Goal: Navigation & Orientation: Find specific page/section

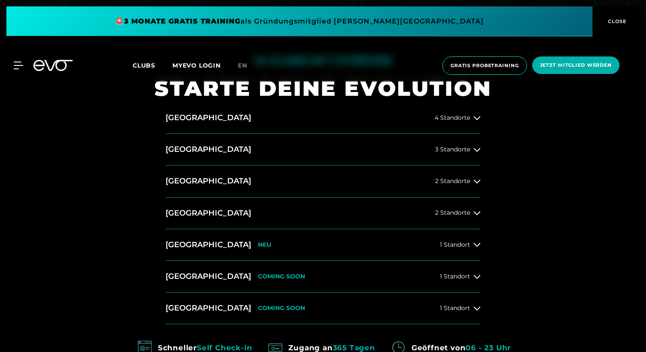
scroll to position [320, 0]
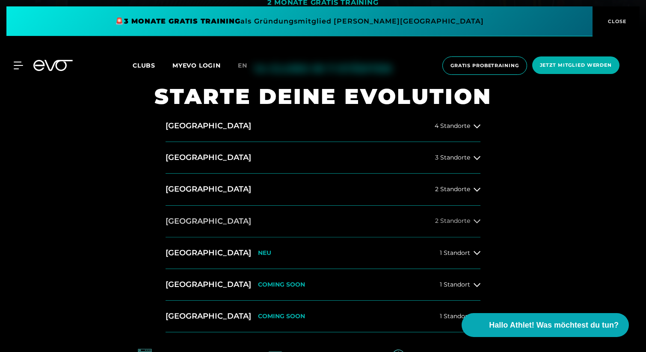
click at [238, 224] on button "[GEOGRAPHIC_DATA] 2 Standorte" at bounding box center [322, 222] width 315 height 32
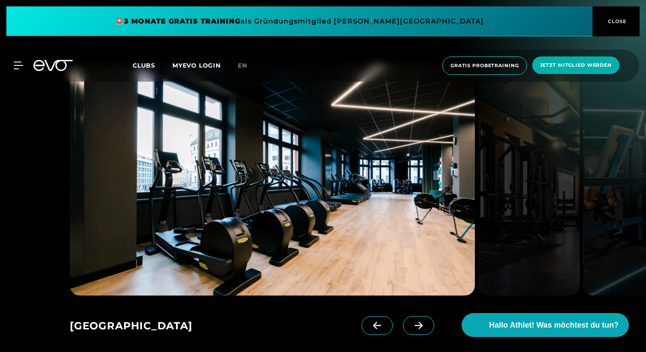
scroll to position [1204, 0]
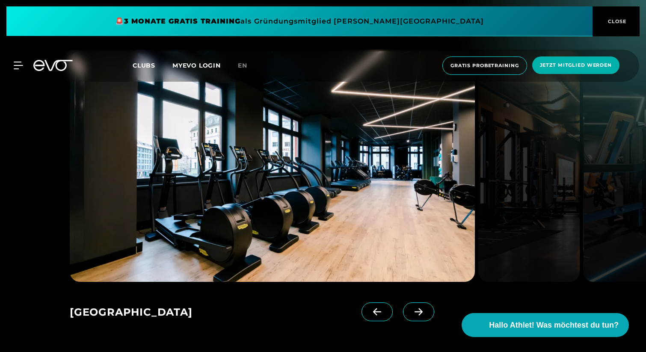
click at [411, 308] on icon at bounding box center [418, 312] width 15 height 8
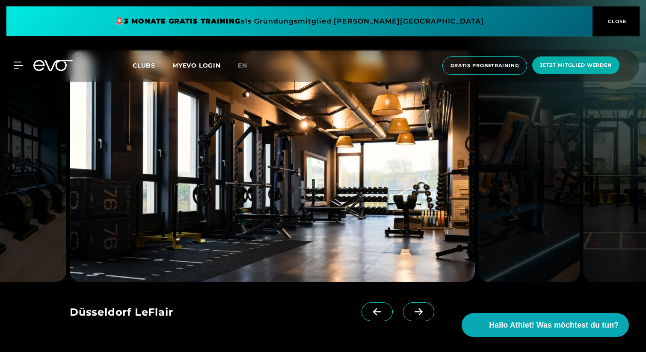
click at [411, 308] on icon at bounding box center [418, 312] width 15 height 8
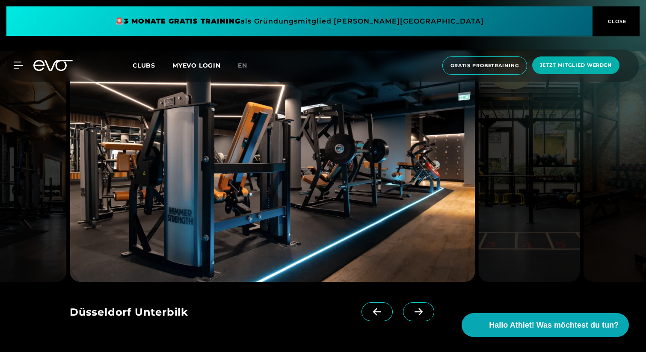
click at [411, 308] on icon at bounding box center [418, 312] width 15 height 8
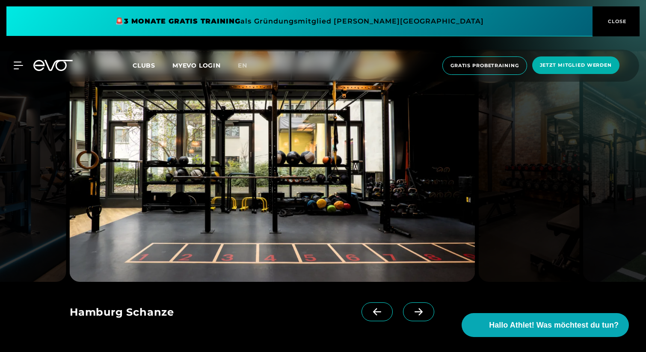
click at [411, 308] on icon at bounding box center [418, 312] width 15 height 8
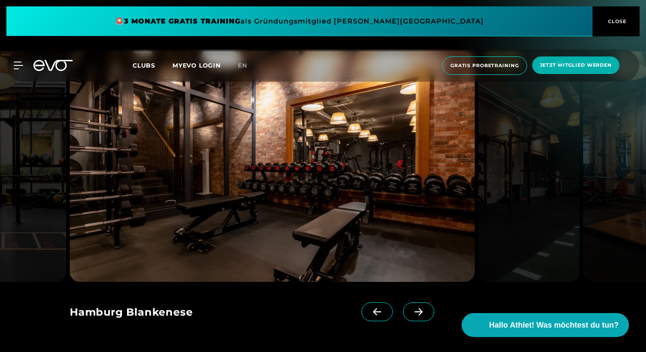
click at [411, 308] on icon at bounding box center [418, 312] width 15 height 8
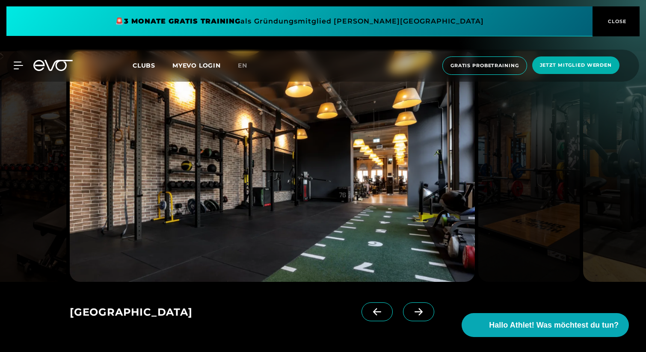
click at [411, 308] on icon at bounding box center [418, 312] width 15 height 8
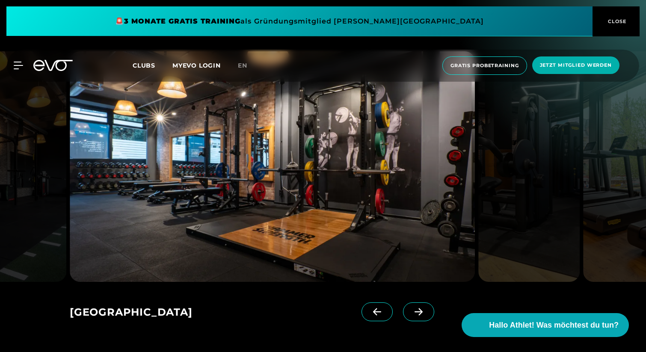
click at [411, 308] on icon at bounding box center [418, 312] width 15 height 8
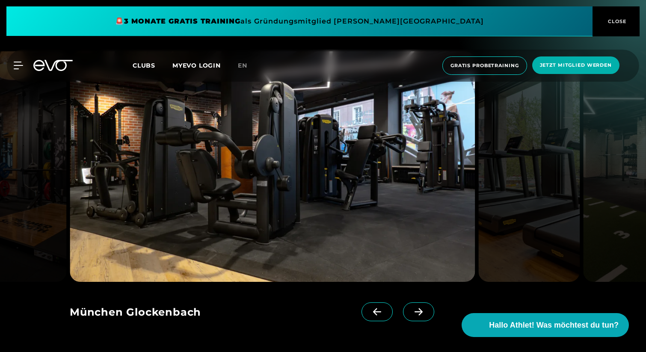
click at [411, 308] on icon at bounding box center [418, 312] width 15 height 8
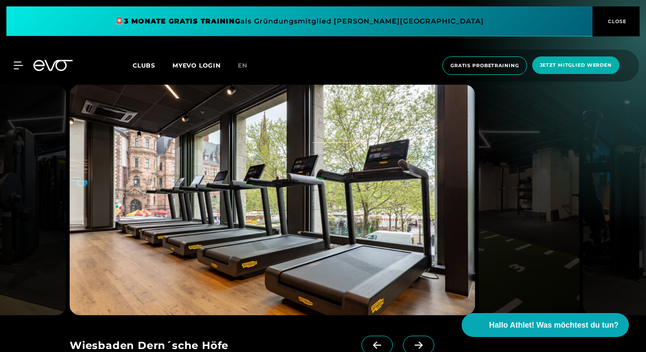
scroll to position [1175, 0]
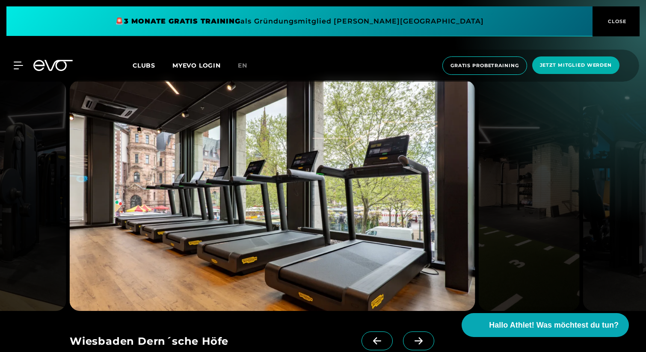
click at [414, 331] on span at bounding box center [418, 340] width 31 height 19
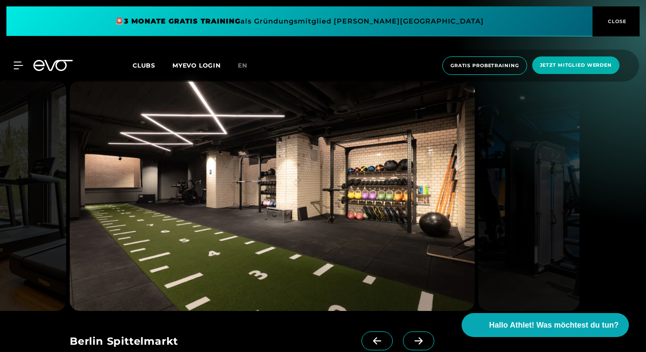
click at [414, 331] on span at bounding box center [418, 340] width 31 height 19
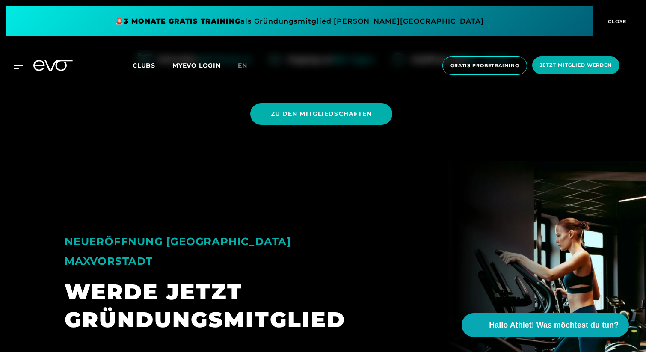
scroll to position [674, 0]
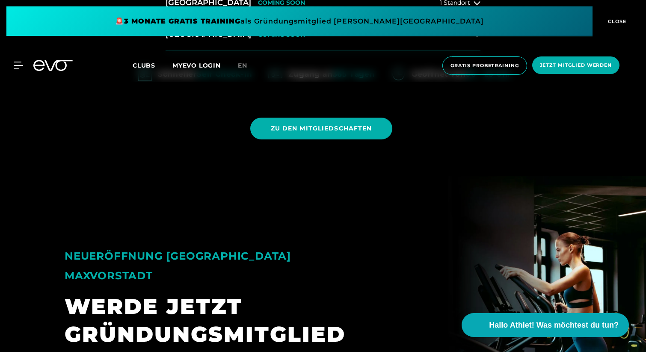
click at [135, 65] on span "Clubs" at bounding box center [144, 66] width 23 height 8
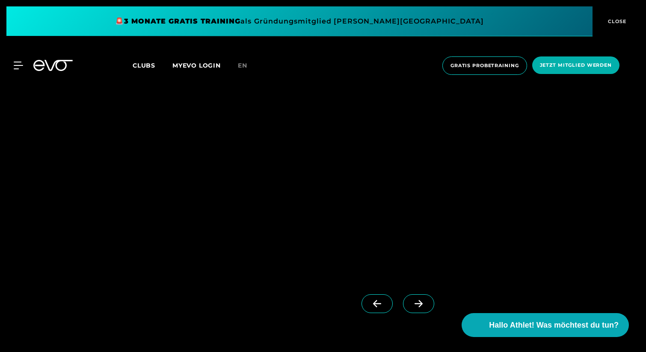
scroll to position [2642, 0]
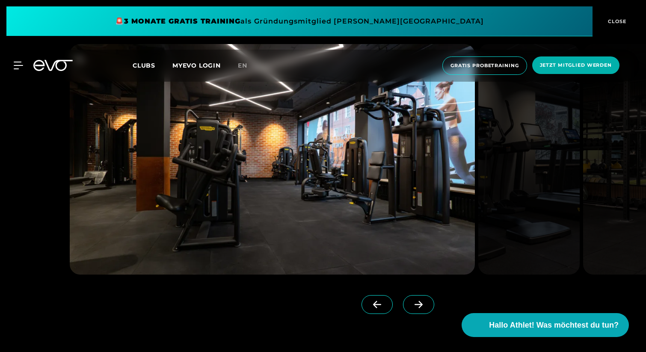
click at [403, 295] on span at bounding box center [418, 304] width 31 height 19
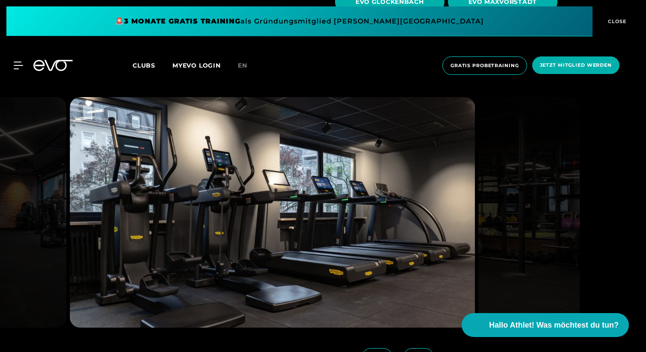
scroll to position [2588, 0]
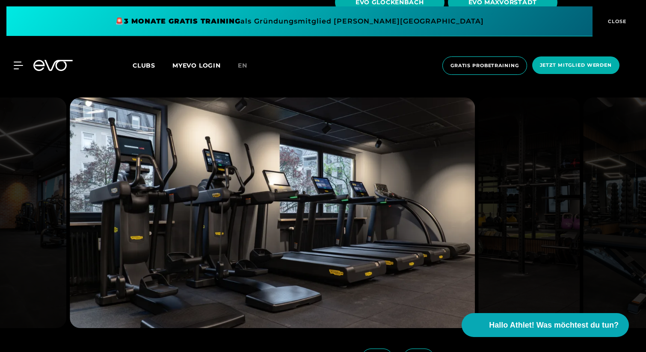
click at [413, 348] on span at bounding box center [418, 357] width 31 height 19
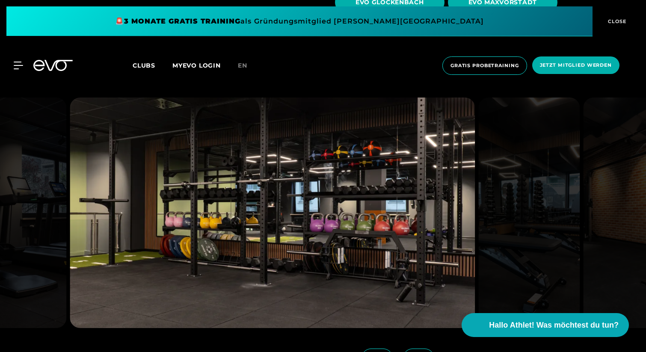
click at [413, 348] on span at bounding box center [418, 357] width 31 height 19
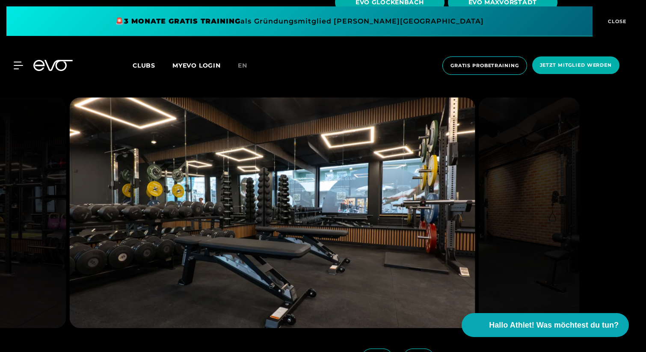
click at [412, 351] on icon at bounding box center [418, 358] width 15 height 8
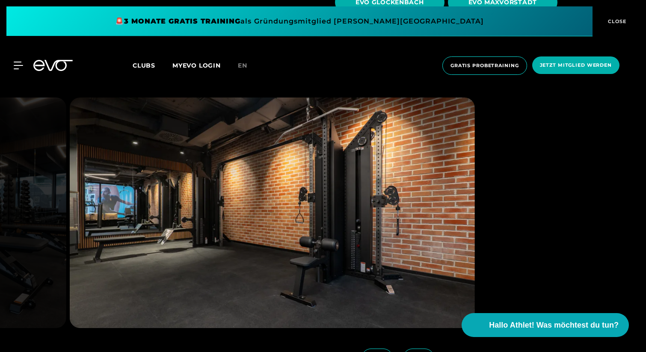
click at [412, 351] on icon at bounding box center [418, 358] width 15 height 8
